Goal: Information Seeking & Learning: Learn about a topic

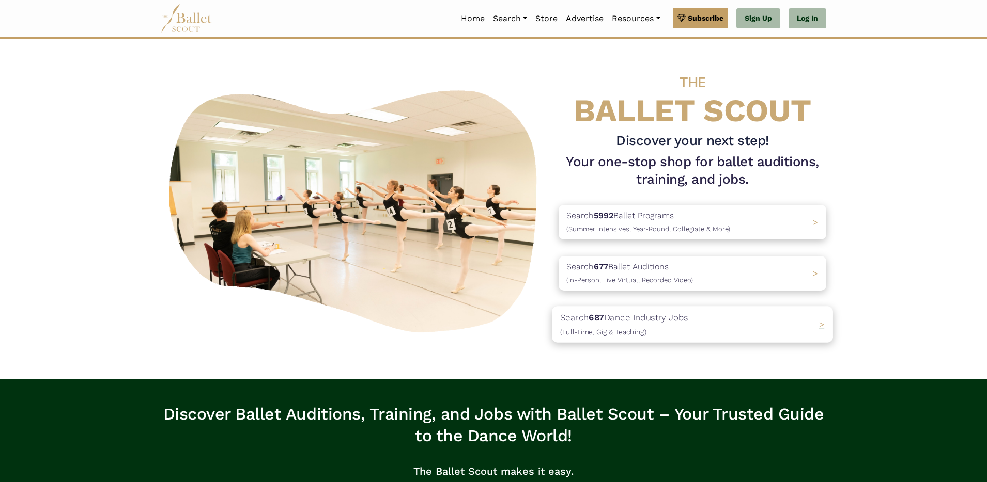
click at [626, 315] on p "Search 687 Dance Industry Jobs (Full-Time, Gig & Teaching)" at bounding box center [624, 325] width 128 height 28
click at [587, 323] on p "Search 687 Dance Industry Jobs (Full-Time, Gig & Teaching)" at bounding box center [624, 325] width 128 height 28
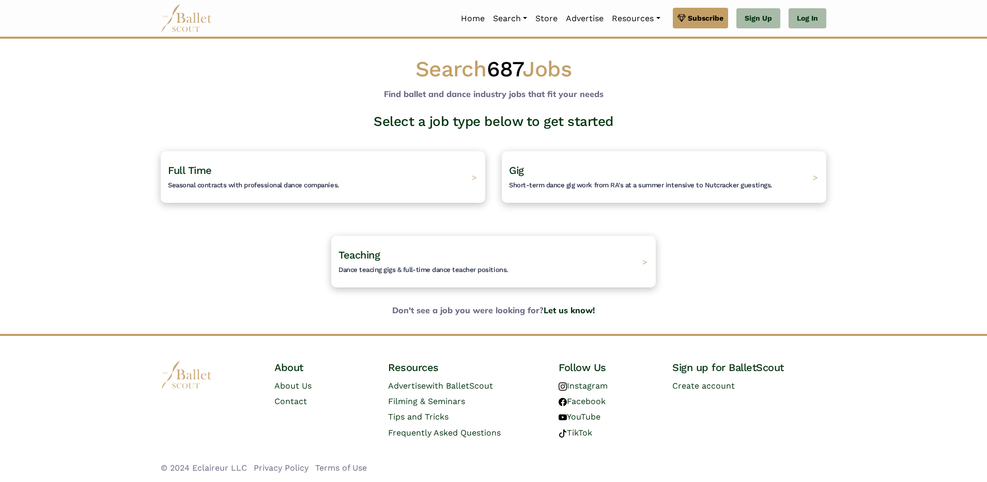
click at [243, 224] on div "Select a job type below to get started Full Time Seasonal contracts with profes…" at bounding box center [493, 208] width 682 height 191
click at [343, 253] on span "Teaching" at bounding box center [352, 254] width 43 height 13
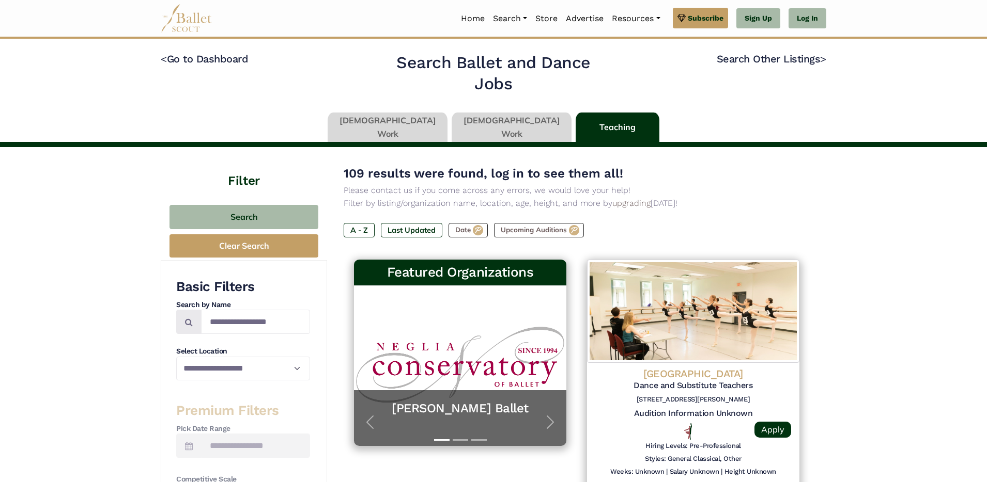
click at [480, 128] on link at bounding box center [511, 127] width 120 height 29
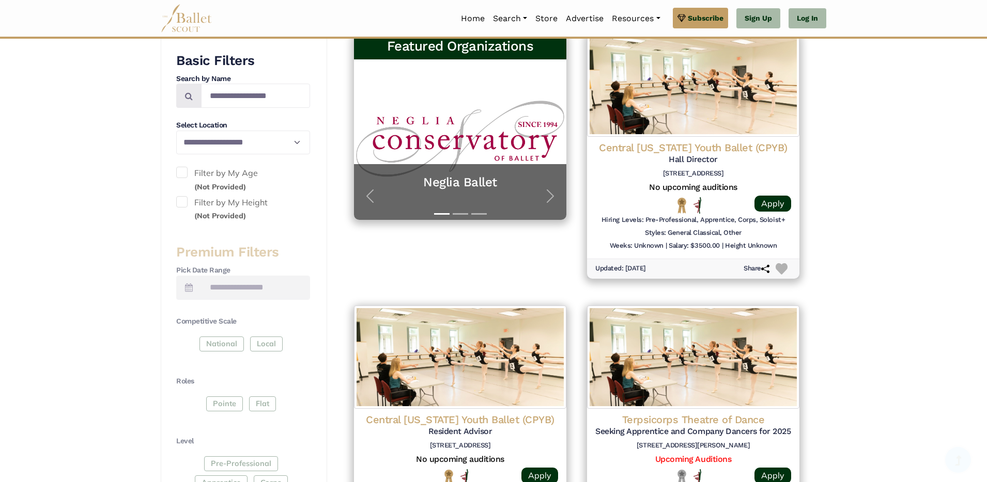
scroll to position [264, 0]
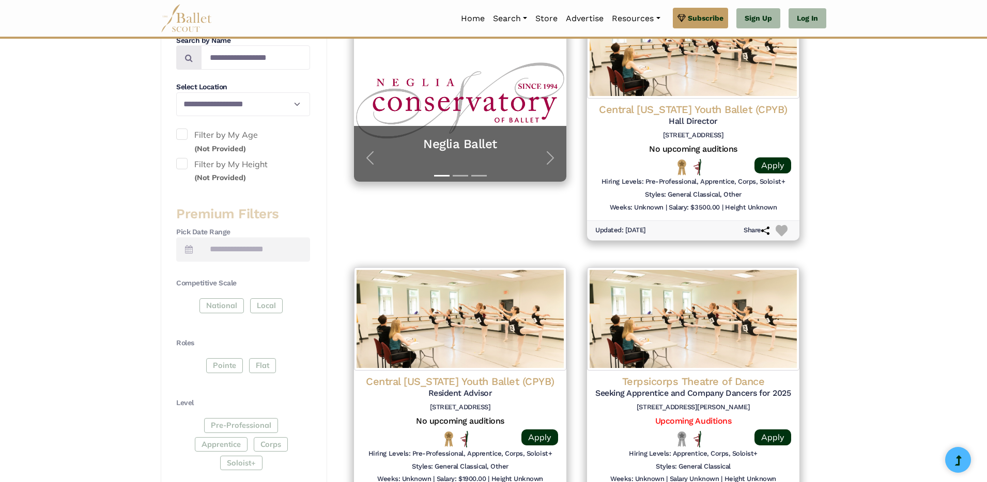
click at [213, 309] on div "National Local" at bounding box center [243, 308] width 134 height 19
click at [271, 103] on select "**********" at bounding box center [243, 104] width 134 height 24
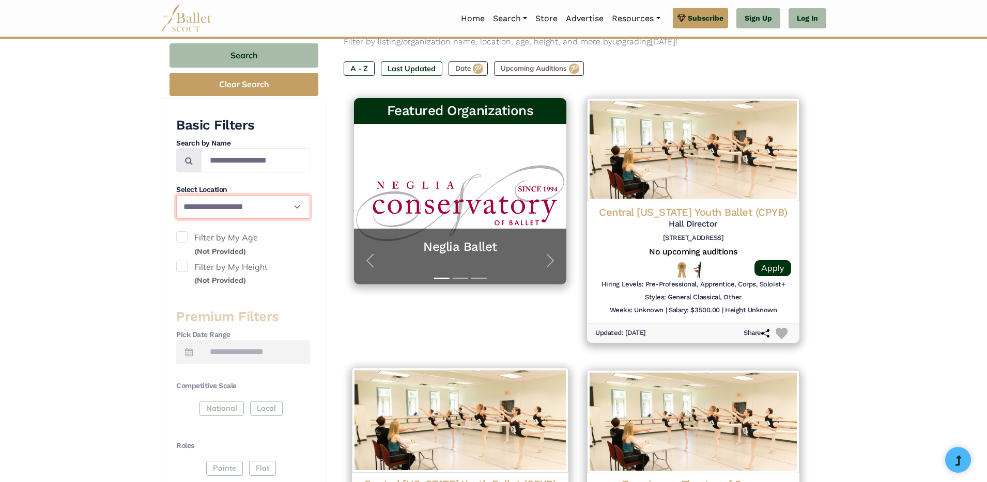
scroll to position [0, 0]
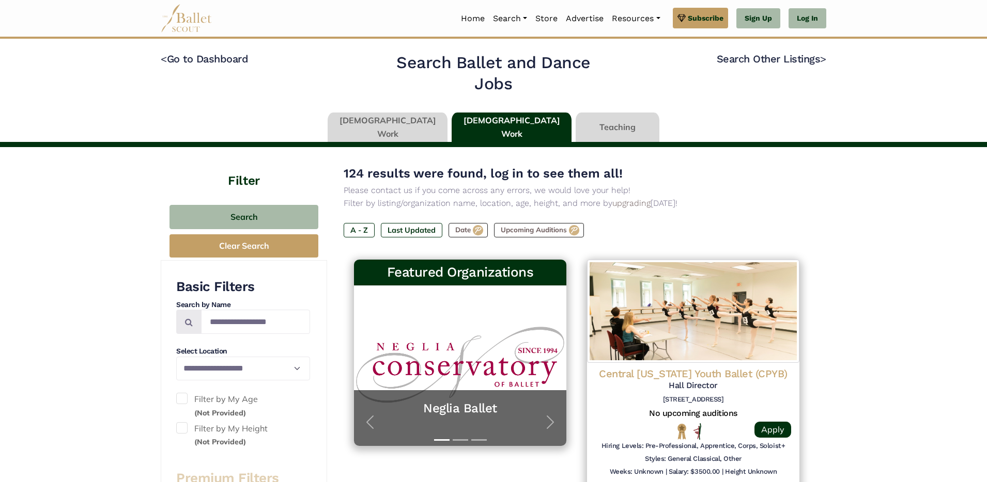
click at [182, 17] on img at bounding box center [187, 18] width 52 height 28
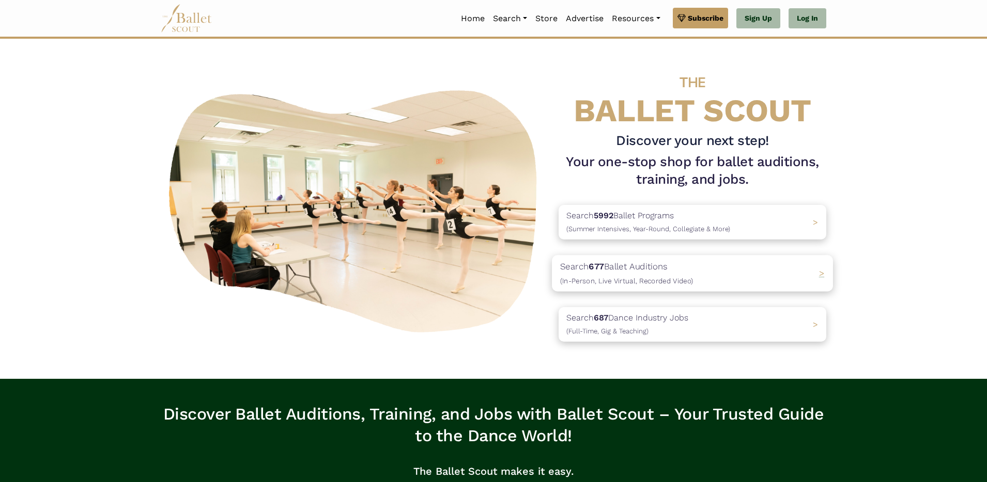
click at [616, 277] on span "(In-Person, Live Virtual, Recorded Video)" at bounding box center [626, 281] width 133 height 8
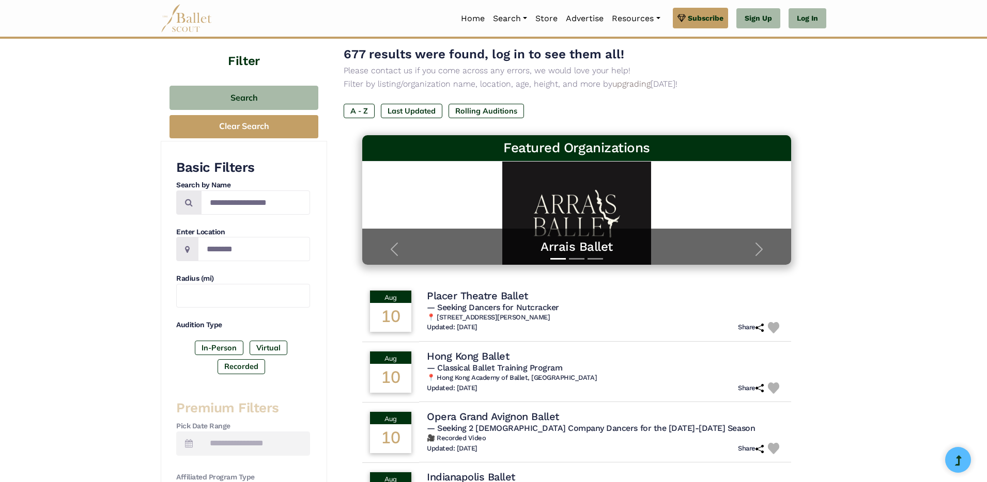
scroll to position [70, 0]
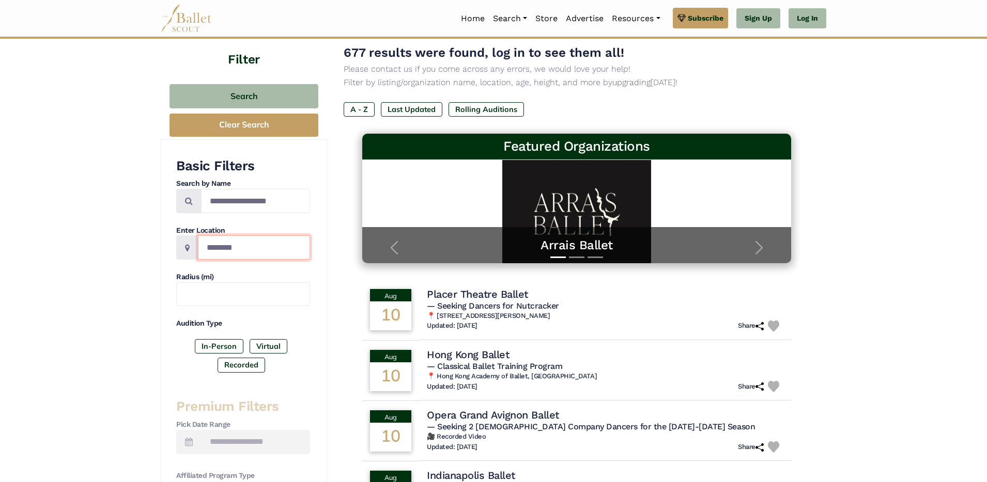
click at [247, 246] on input "Location" at bounding box center [254, 248] width 112 height 24
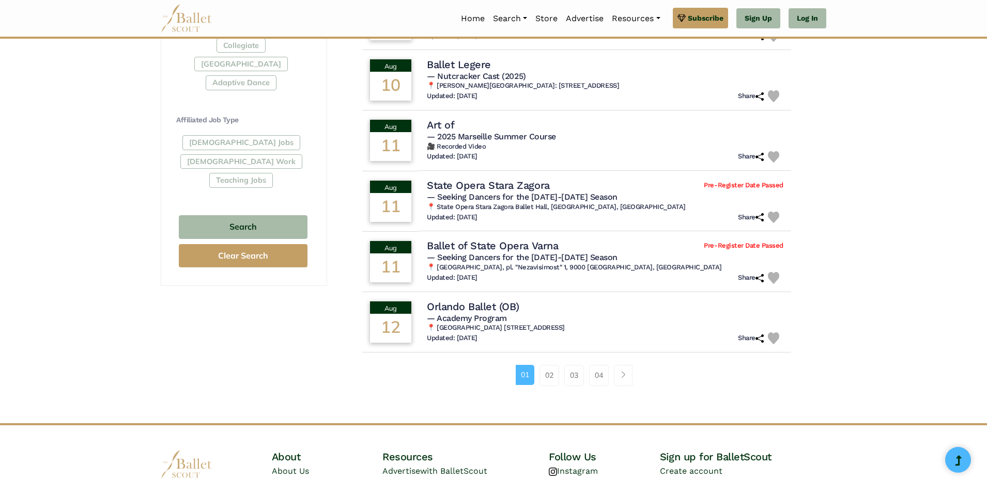
scroll to position [551, 0]
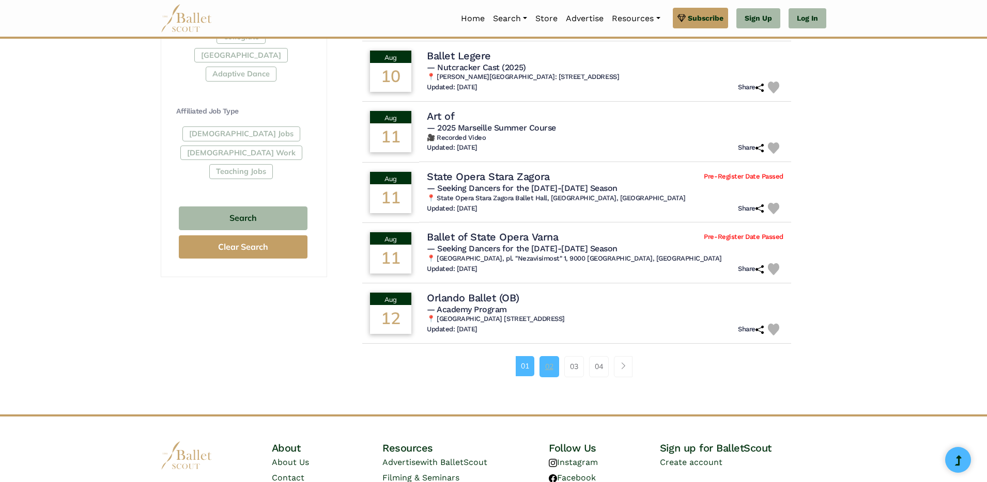
click at [549, 365] on link "02" at bounding box center [549, 366] width 20 height 21
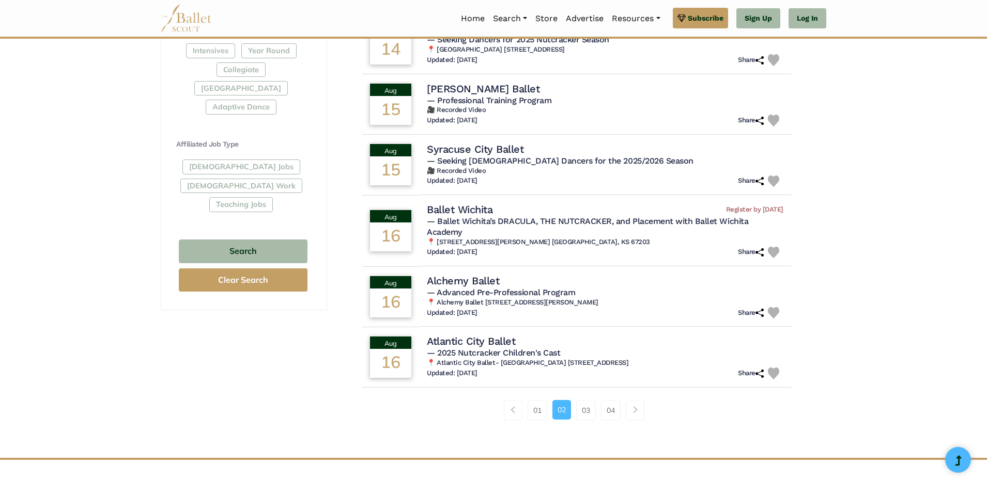
scroll to position [523, 0]
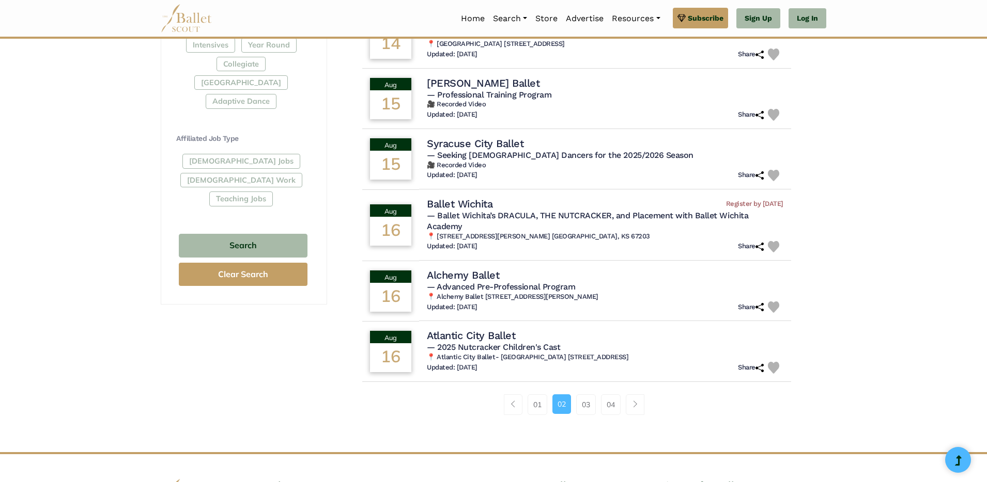
click at [725, 439] on div "677 results were found, log in to see them all! Please contact us if you come a…" at bounding box center [576, 13] width 499 height 880
click at [584, 407] on link "03" at bounding box center [586, 405] width 20 height 21
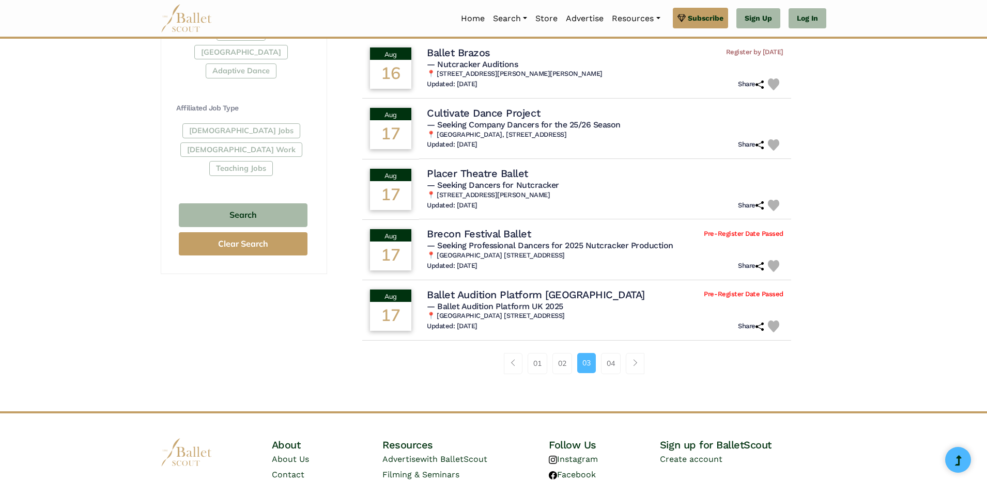
scroll to position [558, 0]
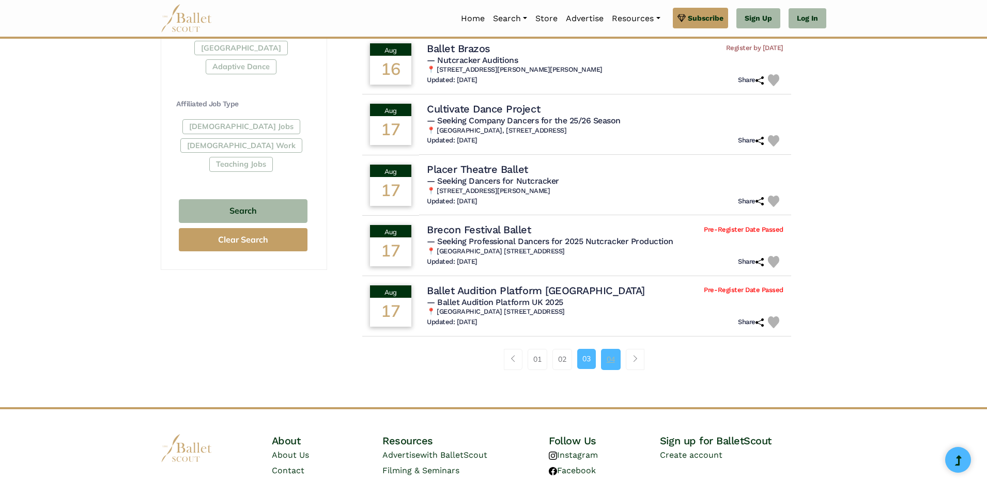
click at [610, 357] on link "04" at bounding box center [611, 359] width 20 height 21
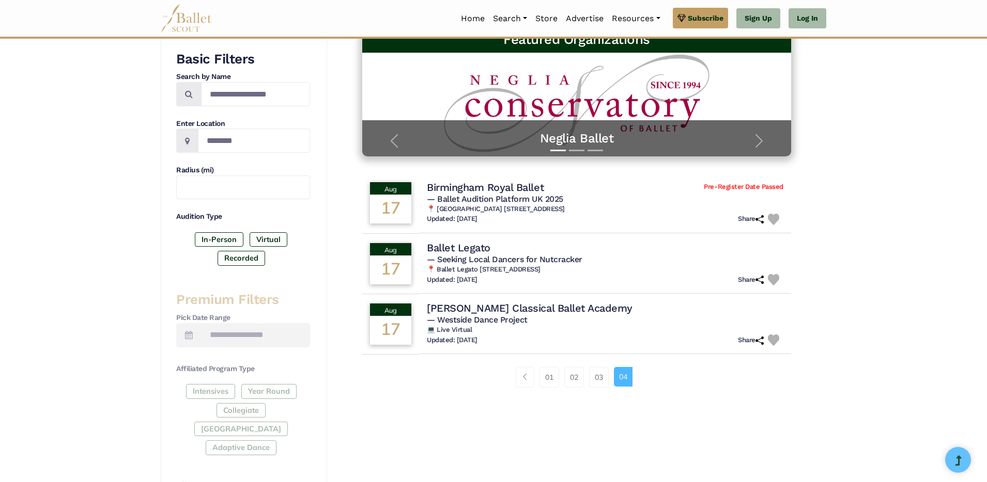
scroll to position [178, 0]
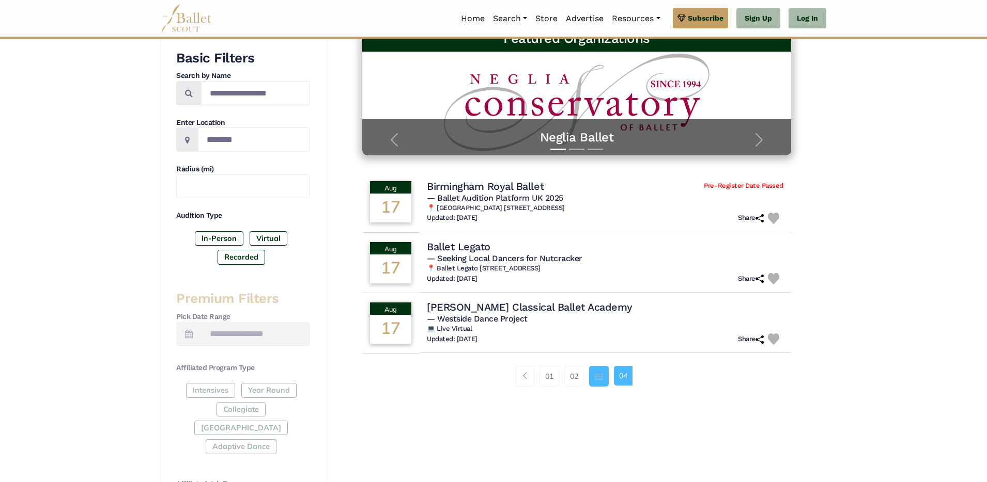
click at [599, 379] on link "03" at bounding box center [599, 376] width 20 height 21
